Goal: Download file/media

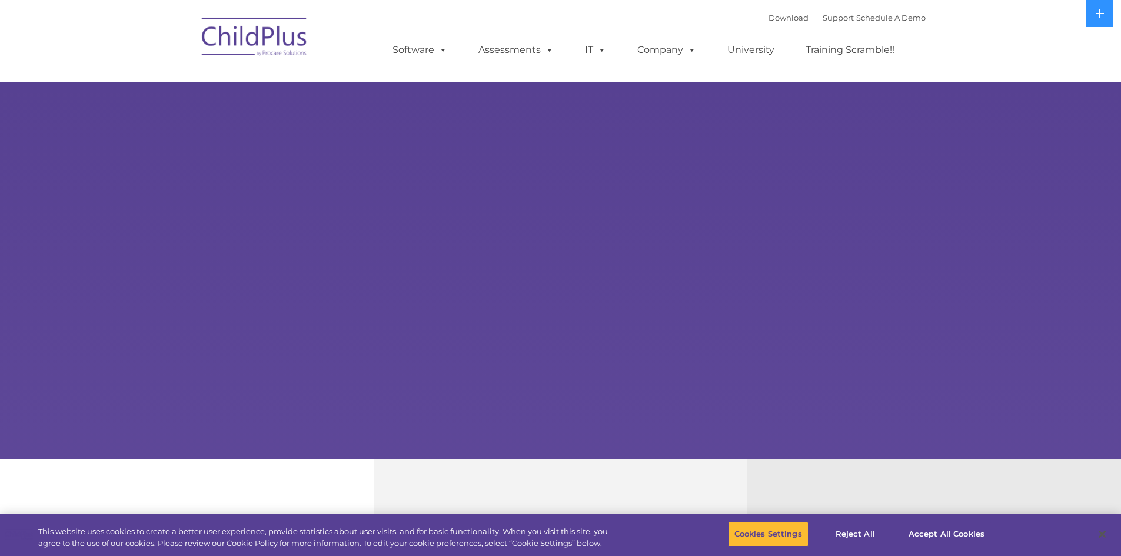
select select "MEDIUM"
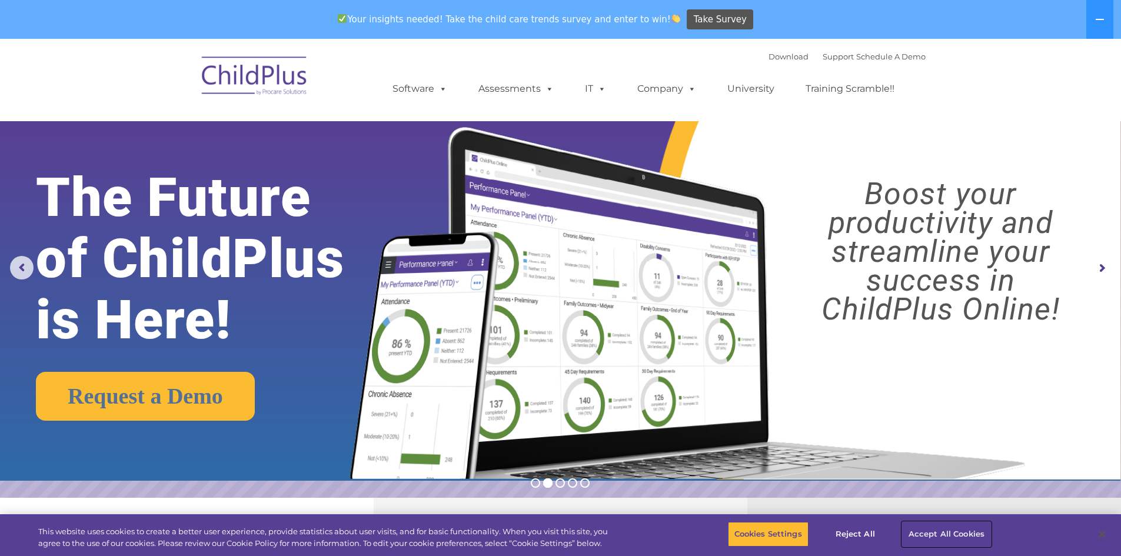
click at [940, 532] on button "Accept All Cookies" at bounding box center [946, 534] width 89 height 25
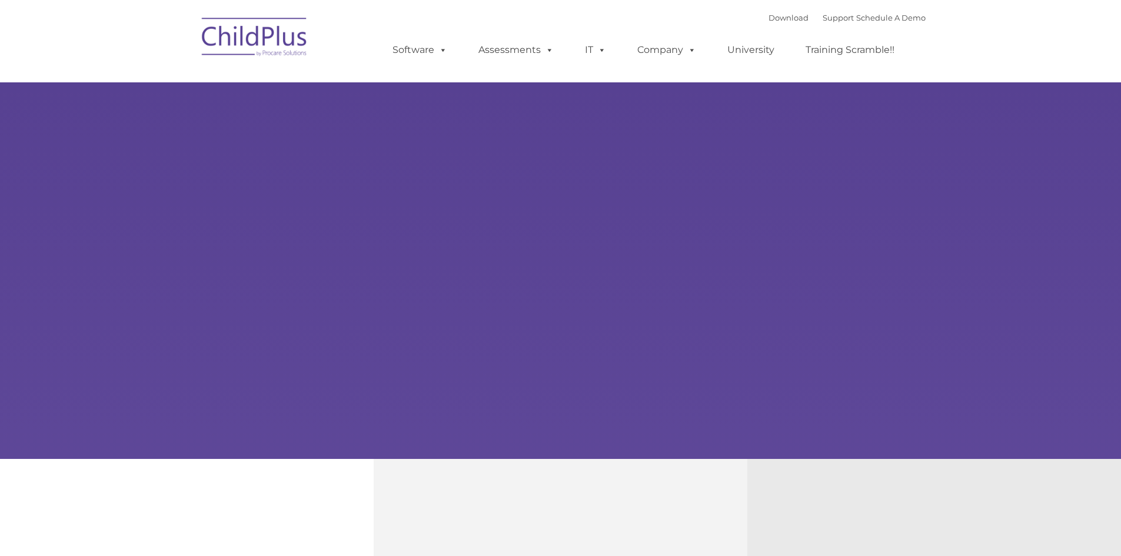
type input ""
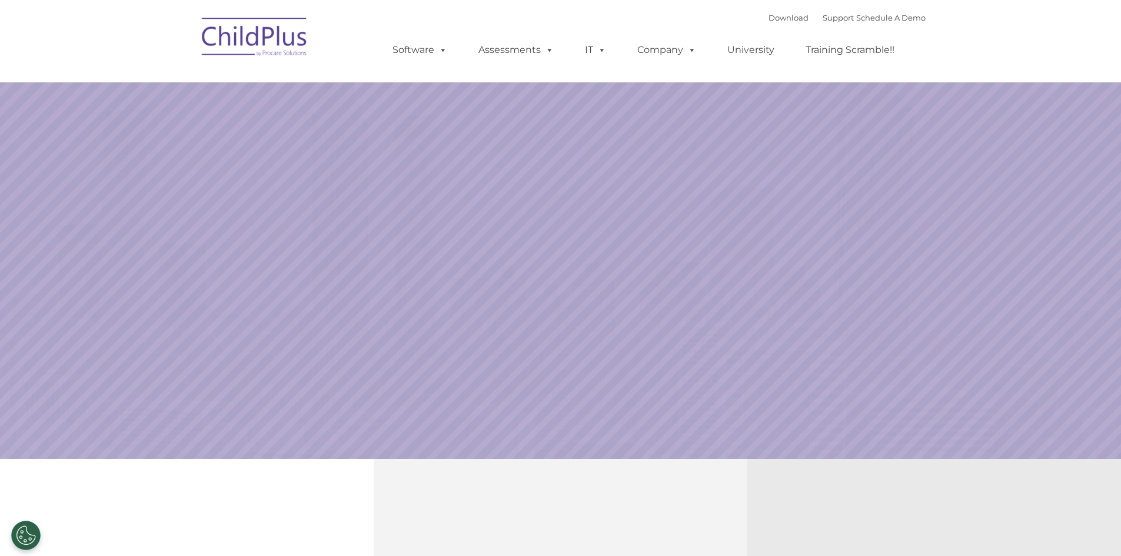
select select "MEDIUM"
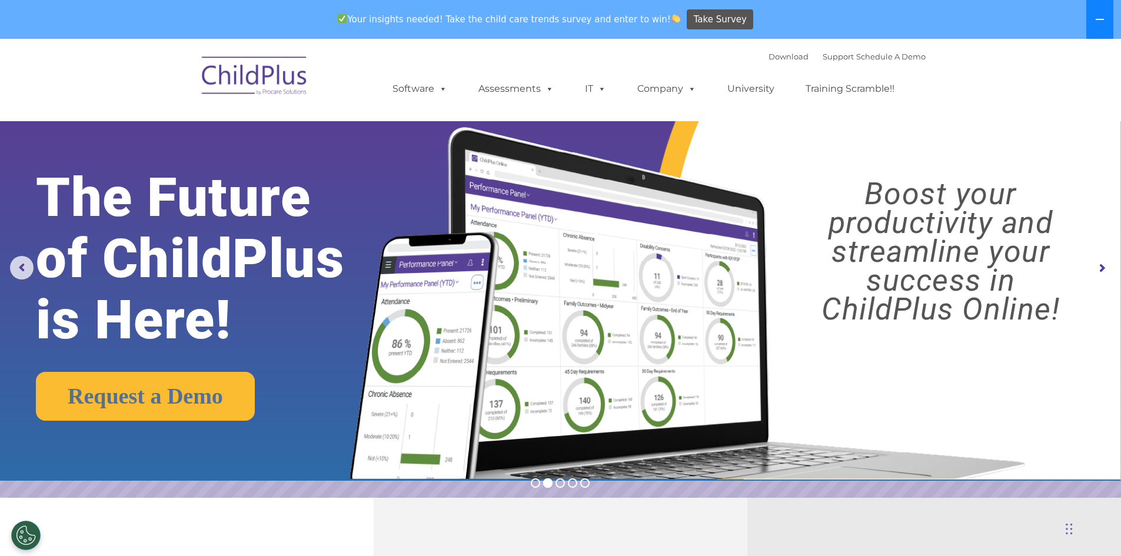
click at [1101, 17] on icon at bounding box center [1099, 19] width 9 height 9
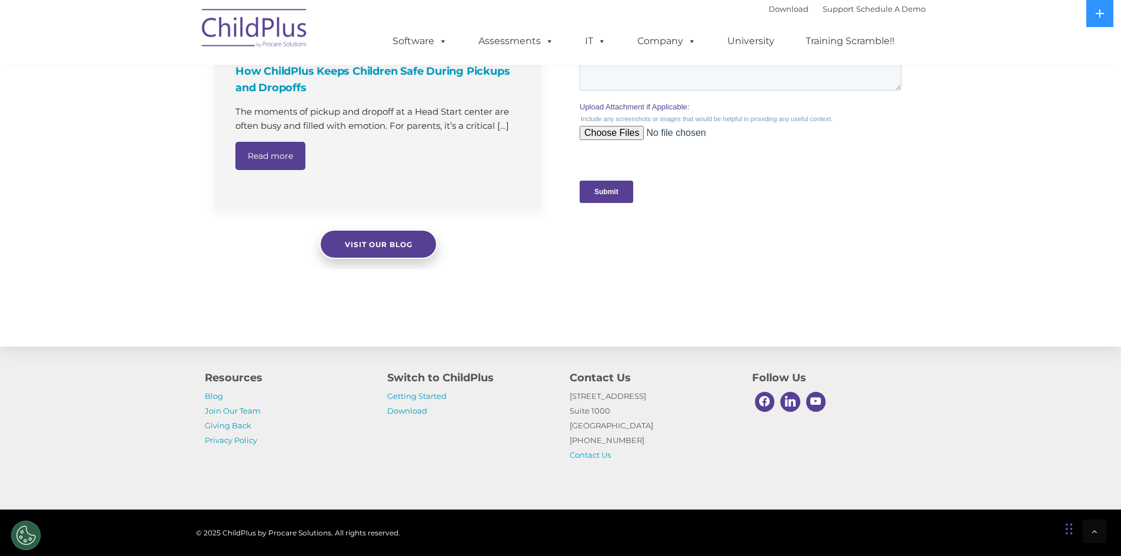
scroll to position [1166, 0]
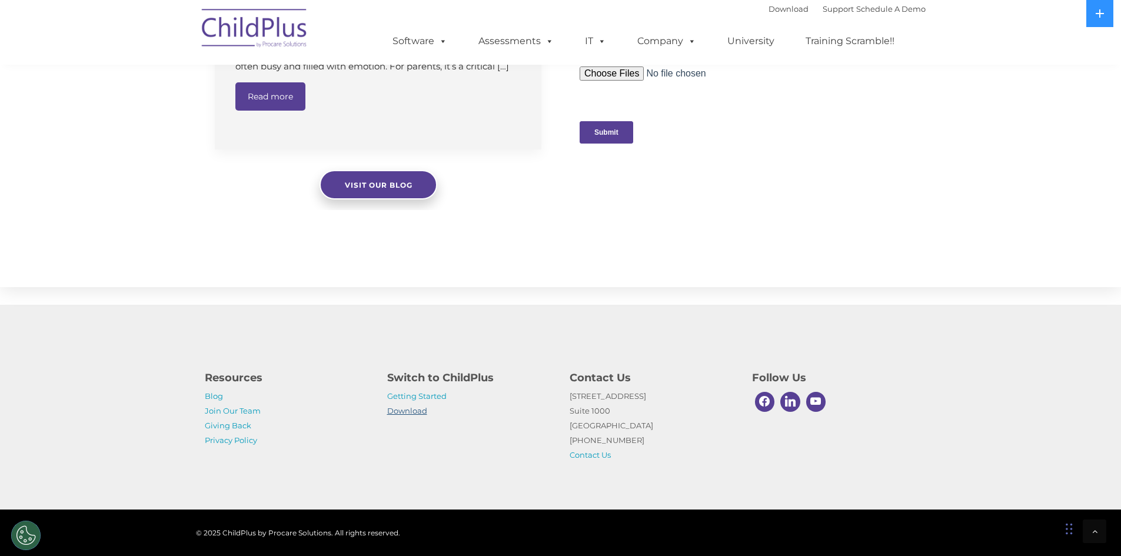
click at [420, 407] on link "Download" at bounding box center [407, 410] width 40 height 9
